Goal: Information Seeking & Learning: Learn about a topic

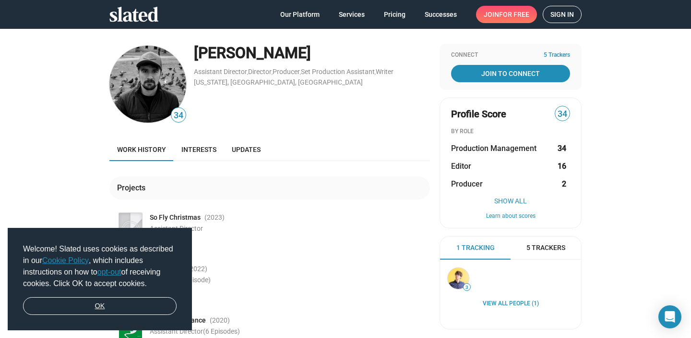
click at [82, 308] on link "OK" at bounding box center [100, 306] width 154 height 18
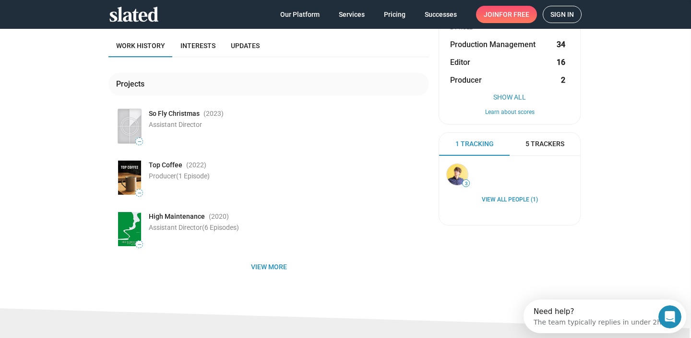
scroll to position [103, 0]
click at [276, 266] on span "View more" at bounding box center [268, 267] width 305 height 17
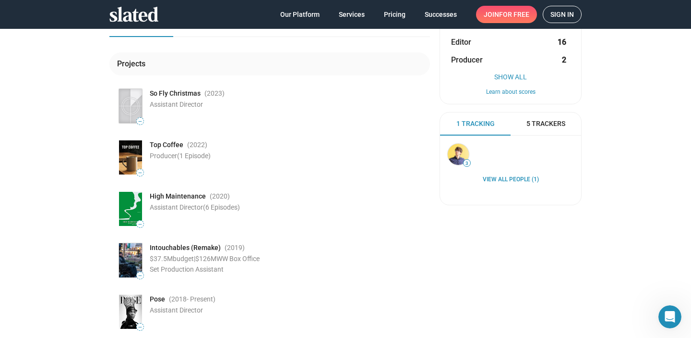
scroll to position [125, 0]
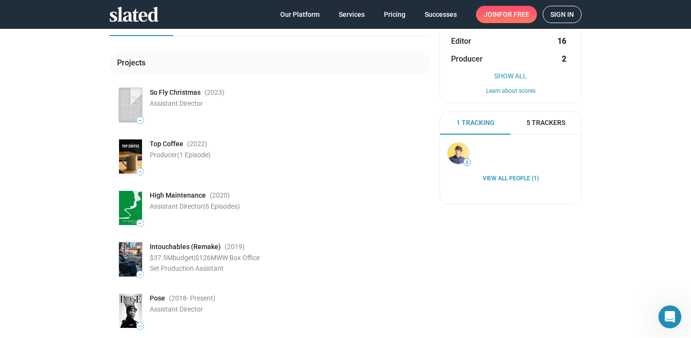
click at [549, 123] on span "5 Trackers" at bounding box center [546, 122] width 39 height 9
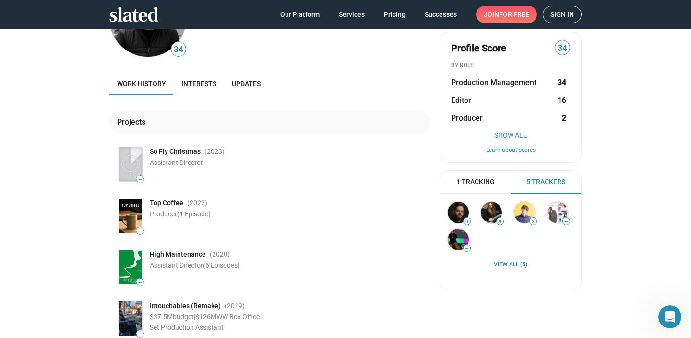
scroll to position [0, 0]
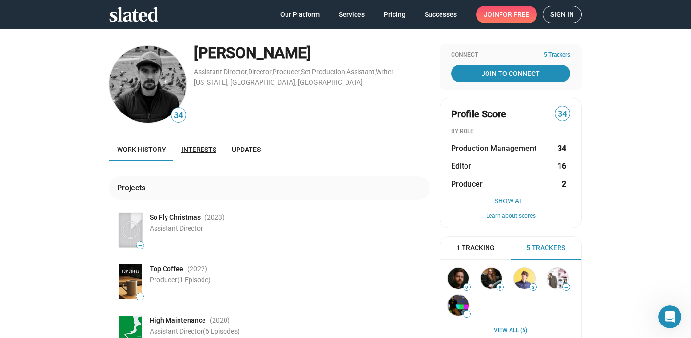
click at [190, 154] on link "Interests" at bounding box center [199, 149] width 50 height 23
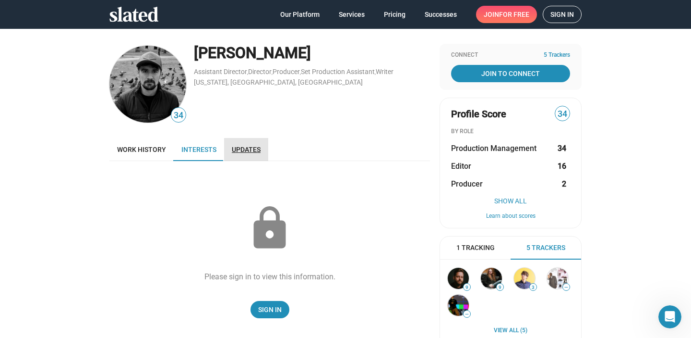
click at [239, 151] on span "Updates" at bounding box center [246, 149] width 29 height 8
